Goal: Navigation & Orientation: Find specific page/section

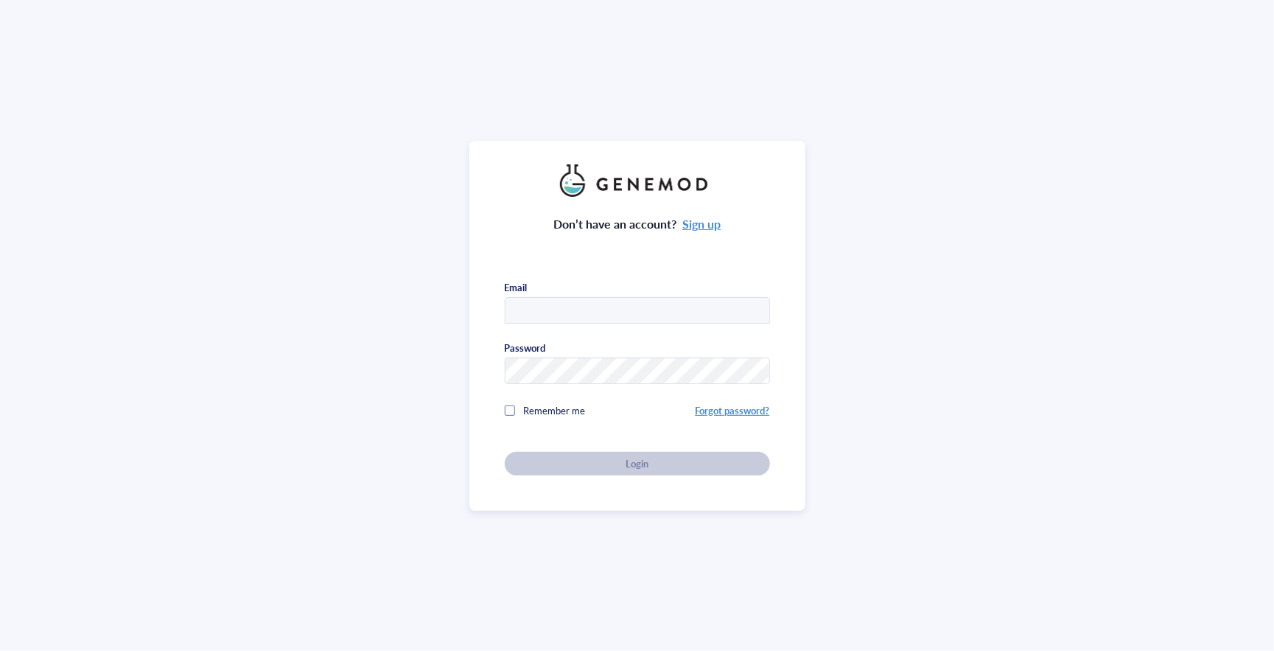
type input "[EMAIL_ADDRESS][DOMAIN_NAME]"
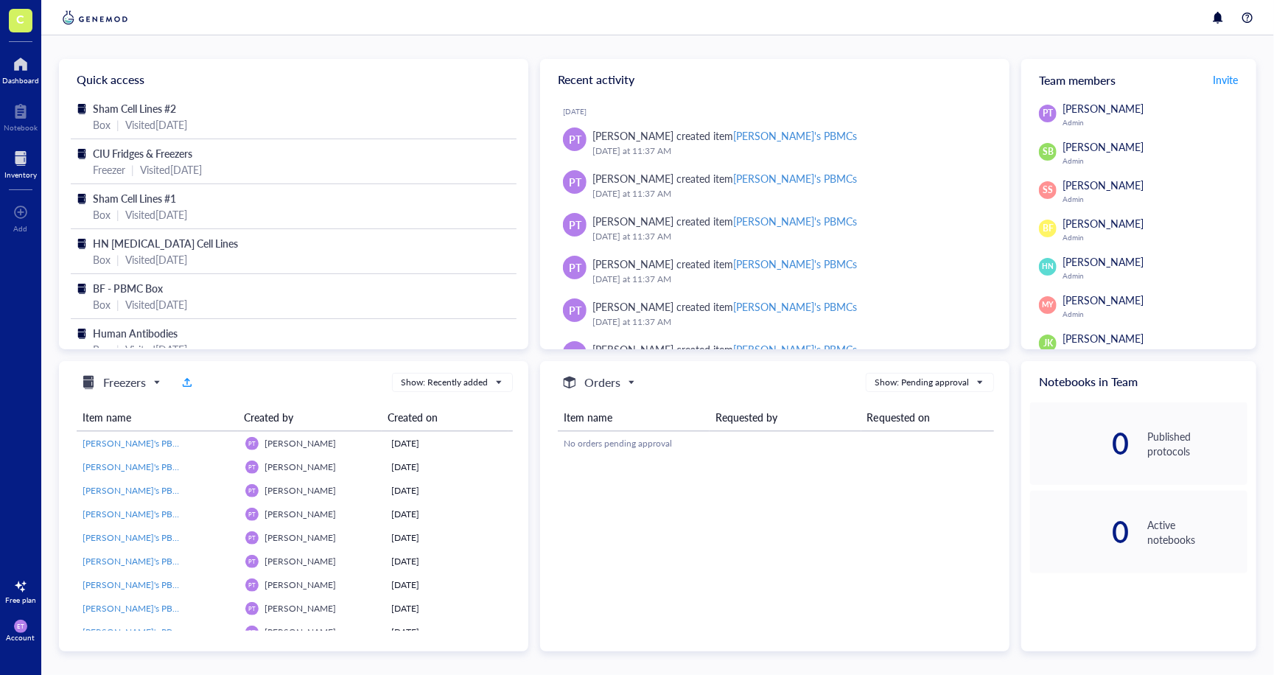
click at [21, 150] on div at bounding box center [20, 159] width 32 height 24
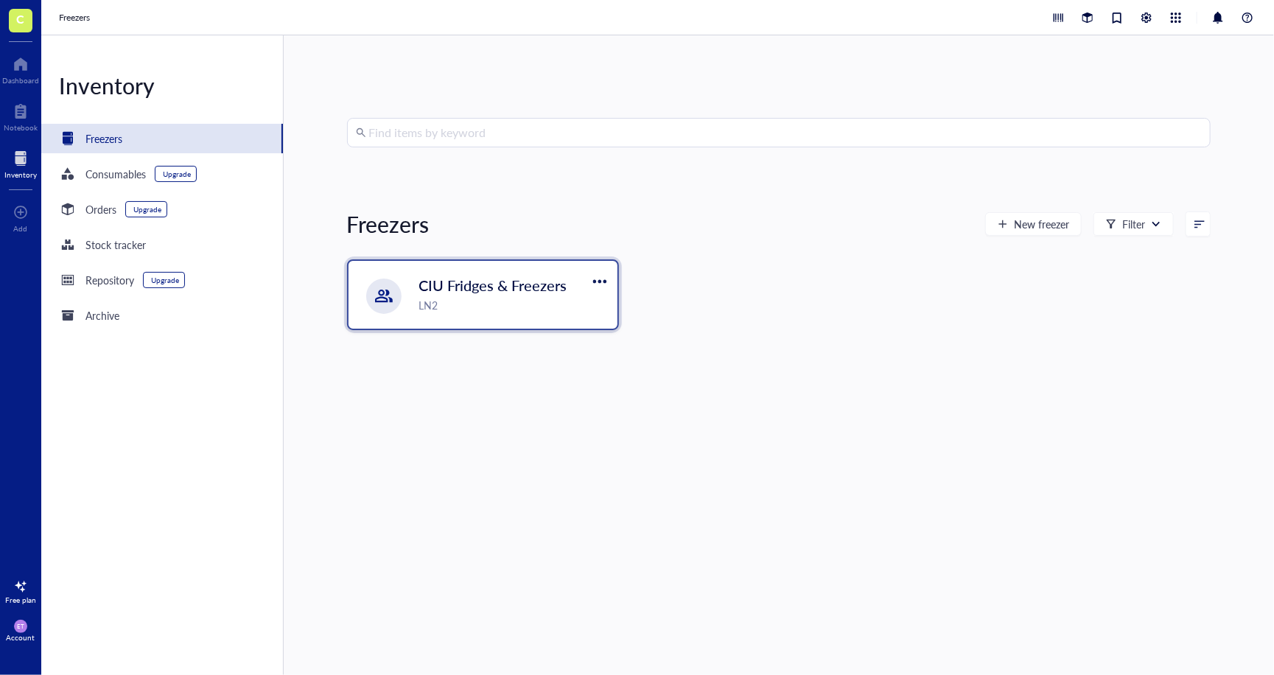
click at [435, 284] on span "CIU Fridges & Freezers" at bounding box center [493, 285] width 148 height 21
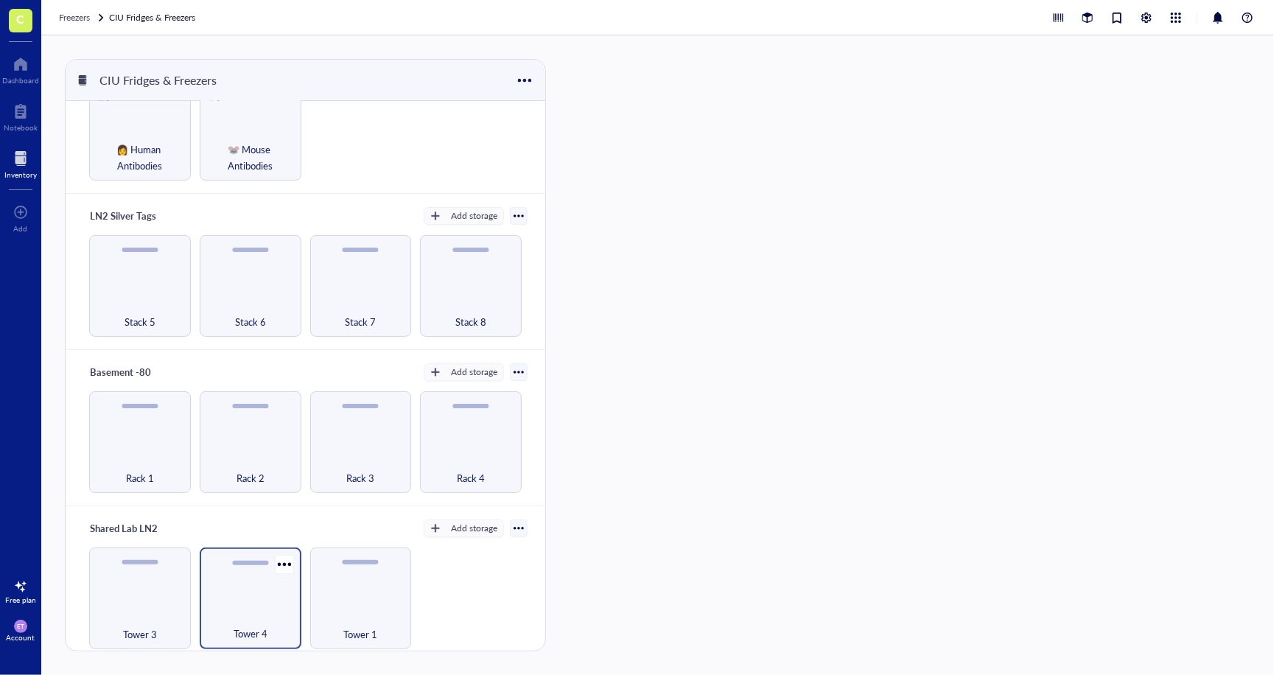
scroll to position [63, 0]
click at [153, 603] on div "Tower 3" at bounding box center [140, 599] width 102 height 102
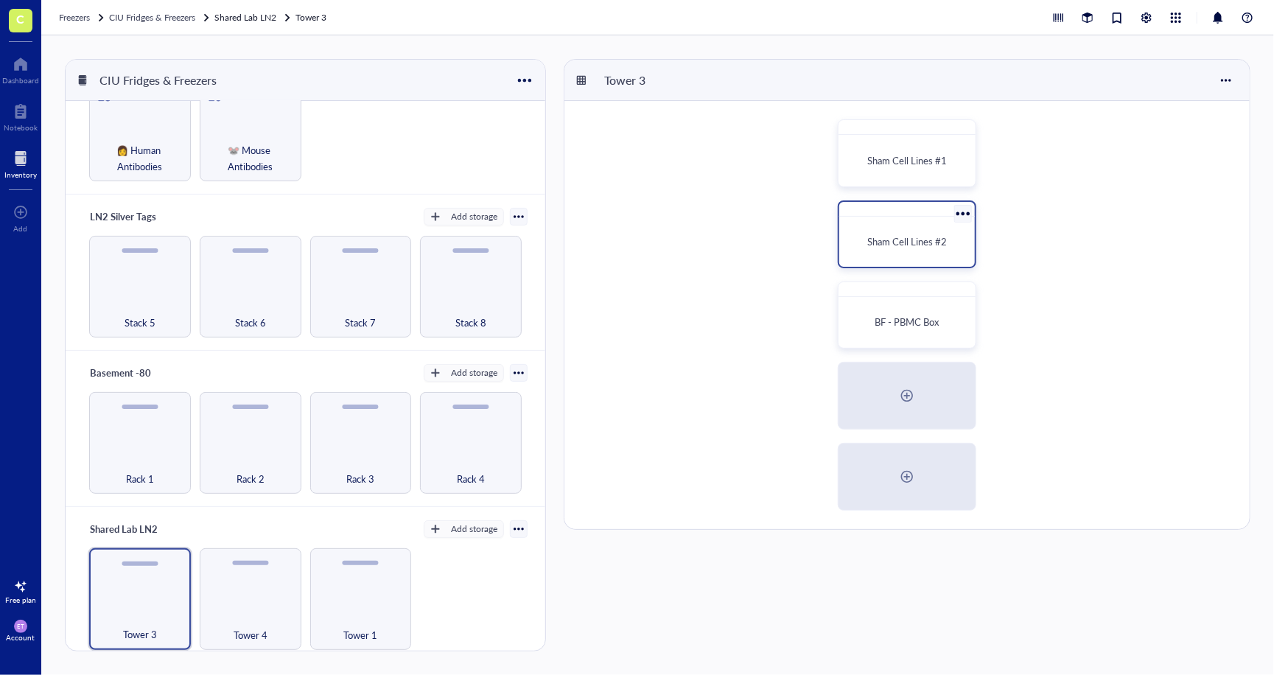
click at [902, 228] on div "Sham Cell Lines #2" at bounding box center [907, 242] width 124 height 38
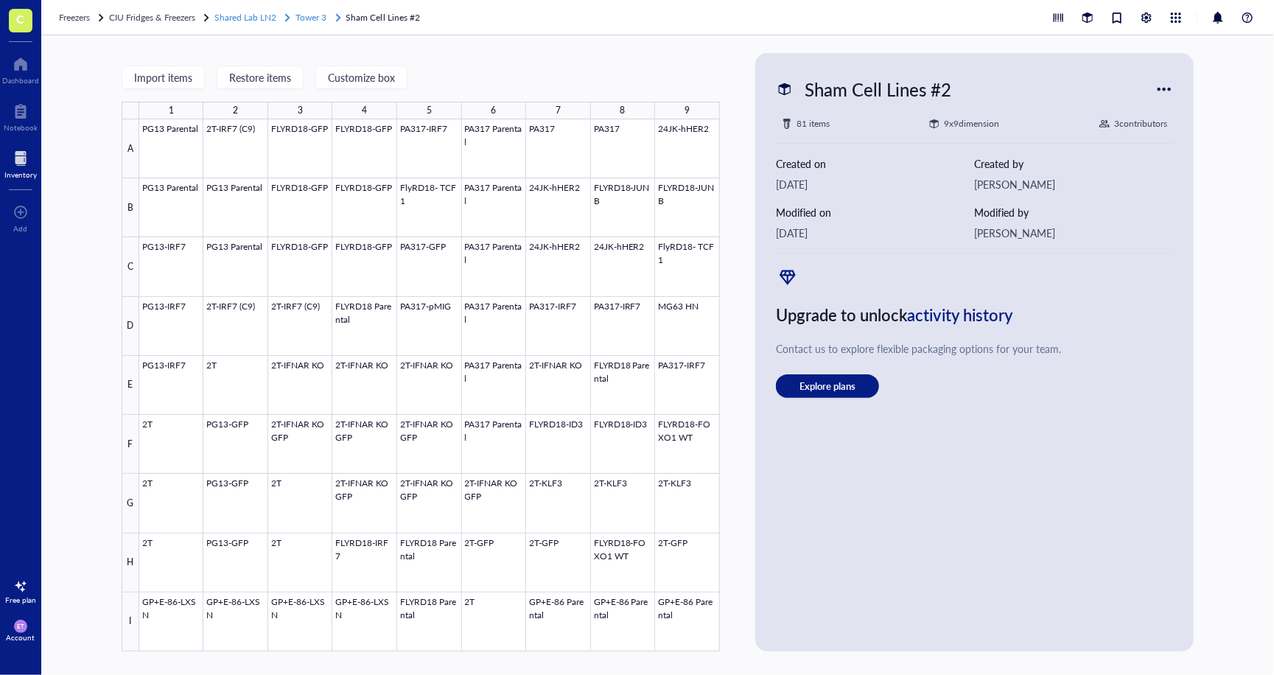
click at [322, 11] on span "Tower 3" at bounding box center [311, 17] width 31 height 13
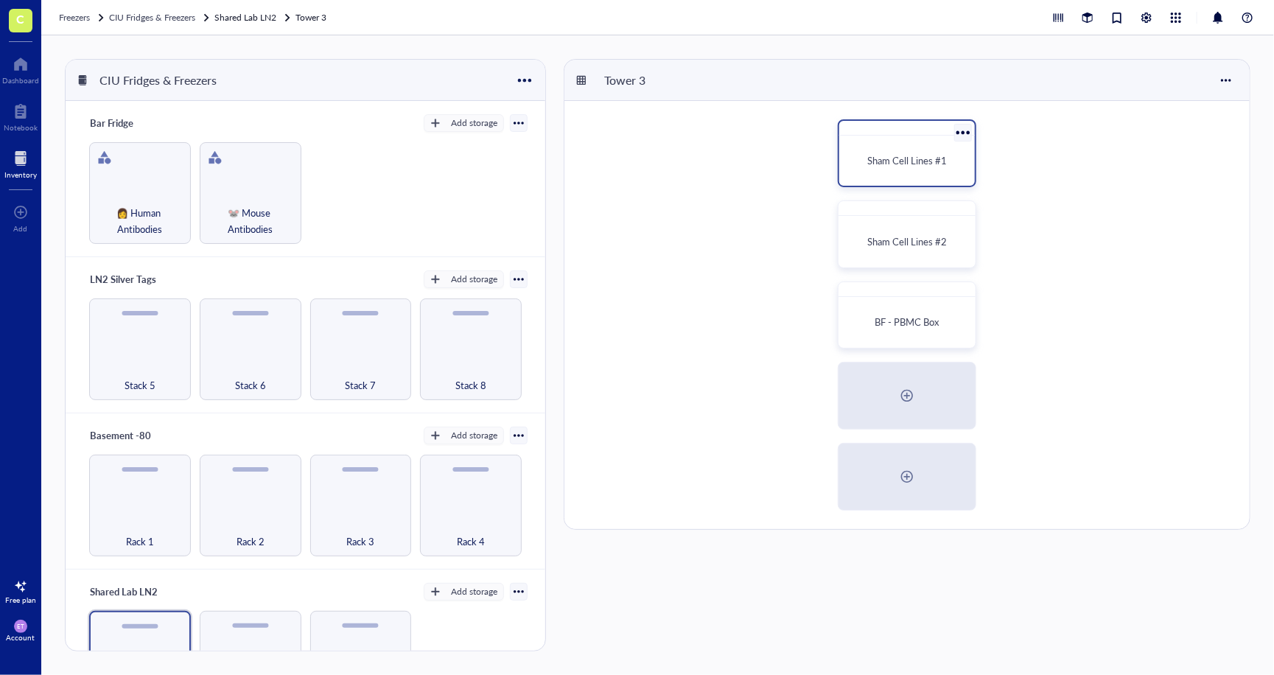
click at [899, 151] on div "Sham Cell Lines #1" at bounding box center [907, 161] width 124 height 38
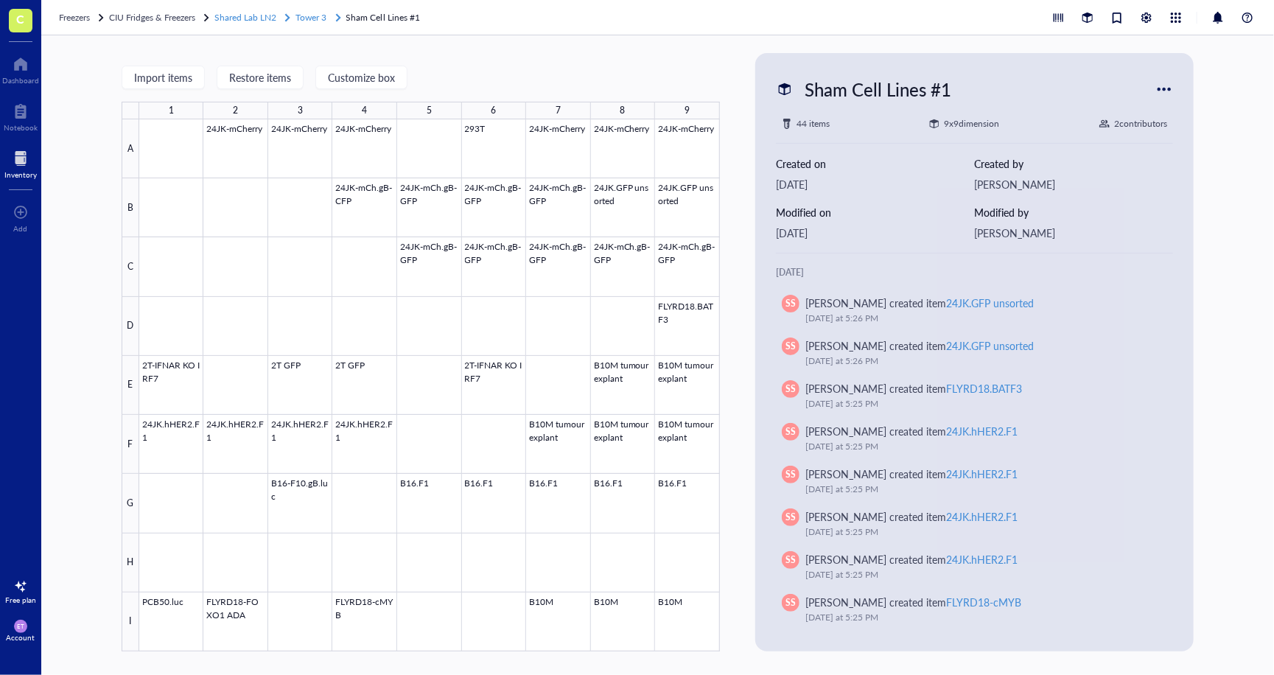
click at [315, 22] on span "Tower 3" at bounding box center [311, 17] width 31 height 13
